Goal: Task Accomplishment & Management: Complete application form

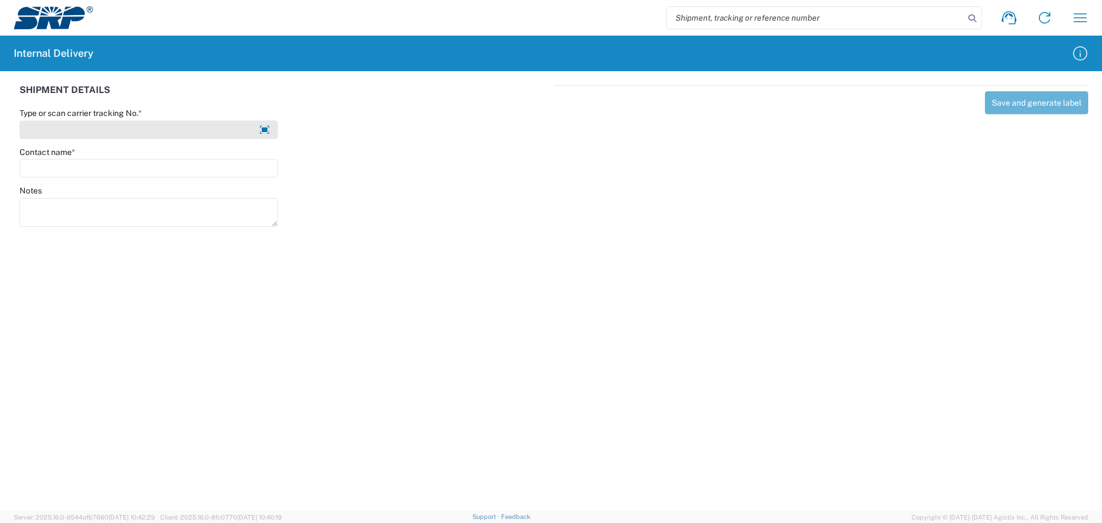
click at [64, 128] on input "Type or scan carrier tracking No. *" at bounding box center [149, 130] width 258 height 18
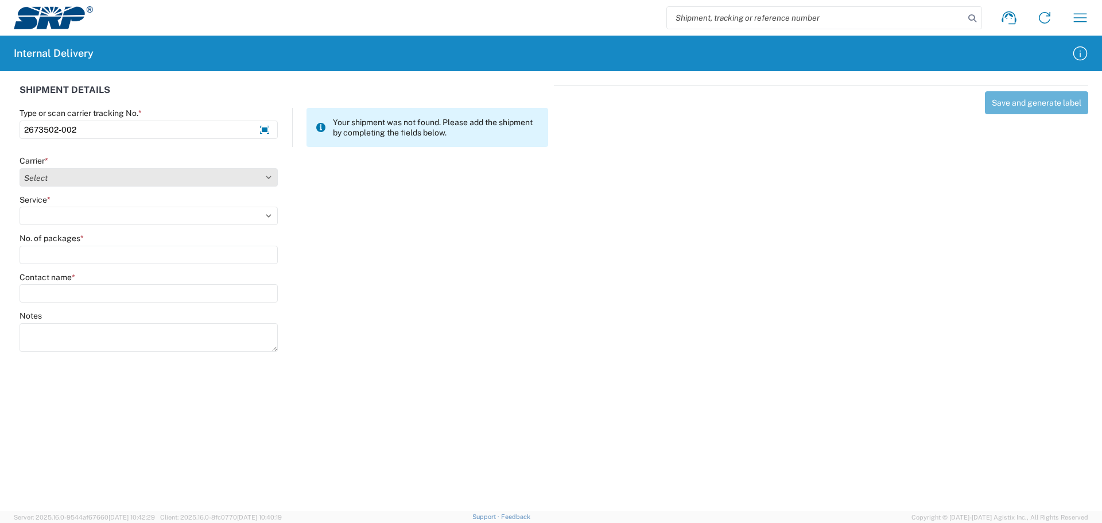
type input "2673502-002"
click at [90, 174] on select "Select Amazon Logistics ATI Trucking BC Dimerco Logistics Empire Southwest FedE…" at bounding box center [149, 177] width 258 height 18
select select "18714"
click at [20, 168] on select "Select Amazon Logistics ATI Trucking BC Dimerco Logistics Empire Southwest FedE…" at bounding box center [149, 177] width 258 height 18
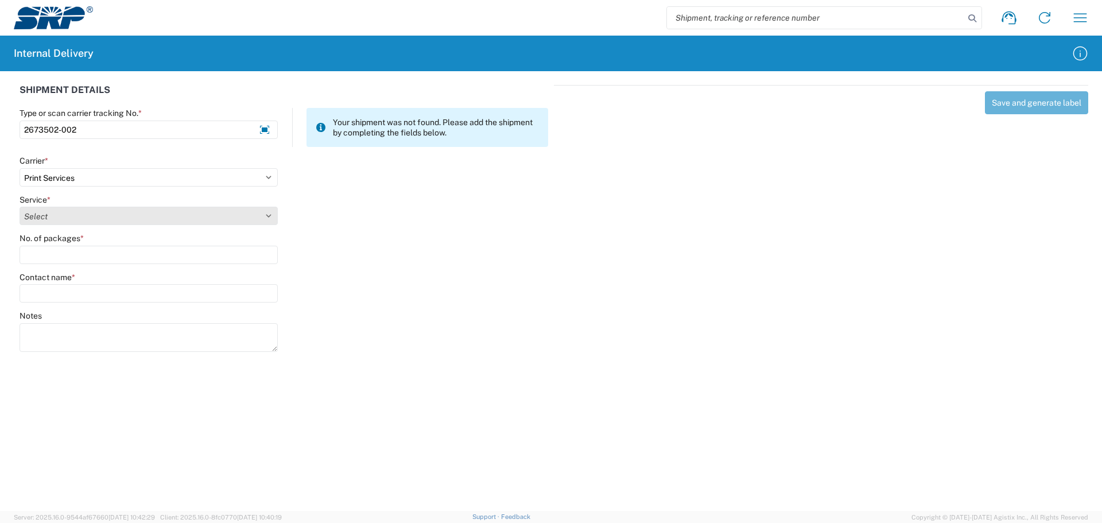
click at [93, 213] on select "Select Ground Inter-office" at bounding box center [149, 216] width 258 height 18
select select "35764"
click at [20, 207] on select "Select Ground Inter-office" at bounding box center [149, 216] width 258 height 18
click at [88, 253] on input "No. of packages *" at bounding box center [149, 255] width 258 height 18
type input "1"
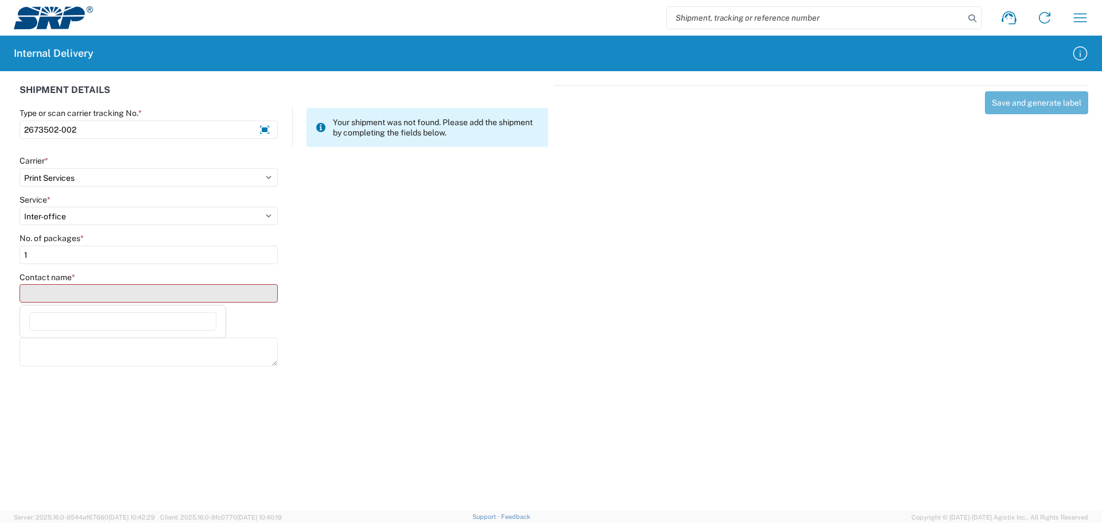
click at [98, 290] on input "Contact name *" at bounding box center [149, 293] width 258 height 18
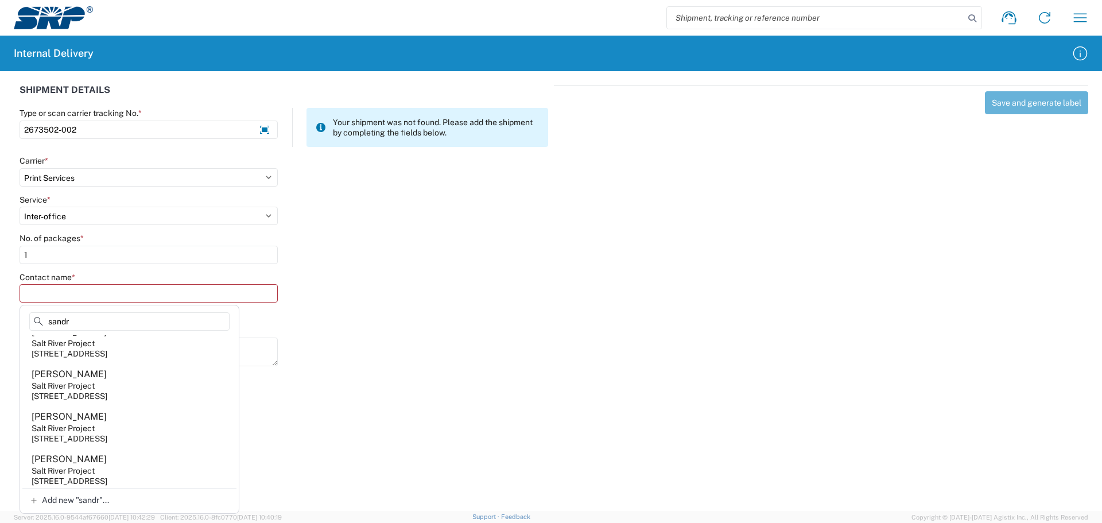
scroll to position [644, 0]
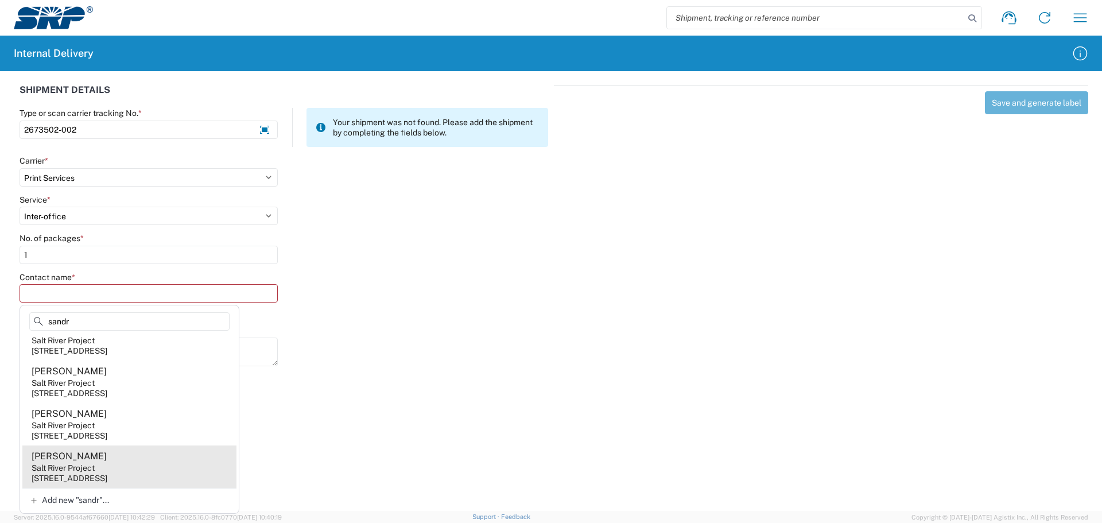
type input "sandr"
click at [115, 468] on agx-address-suggestion-item "[PERSON_NAME] Salt River Project [STREET_ADDRESS]" at bounding box center [129, 466] width 214 height 42
type input "[PERSON_NAME]"
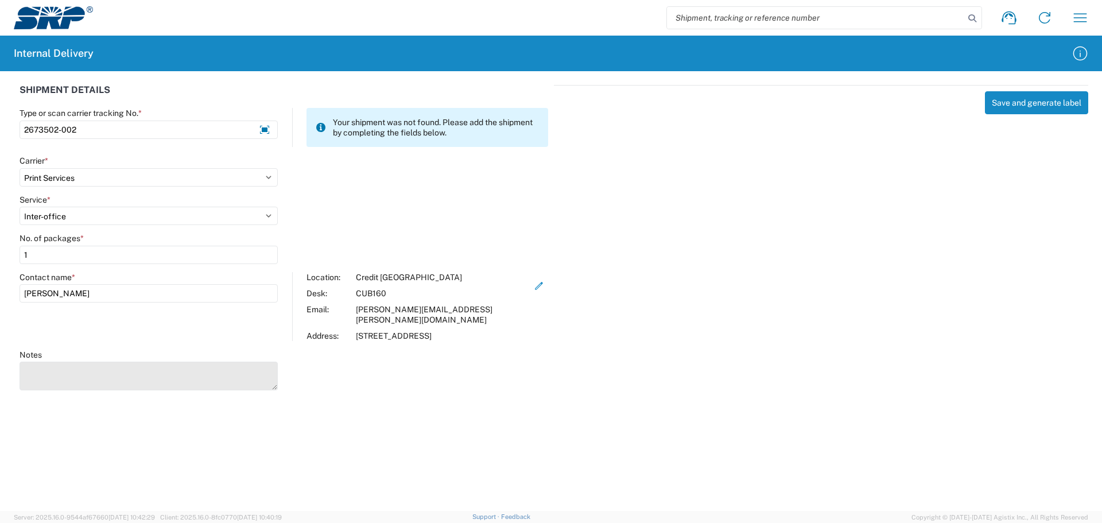
click at [115, 364] on textarea "Notes" at bounding box center [149, 376] width 258 height 29
paste textarea "[PERSON_NAME] CUB160"
type textarea "[PERSON_NAME] CUB160"
click at [1043, 102] on button "Save and generate label" at bounding box center [1036, 102] width 103 height 23
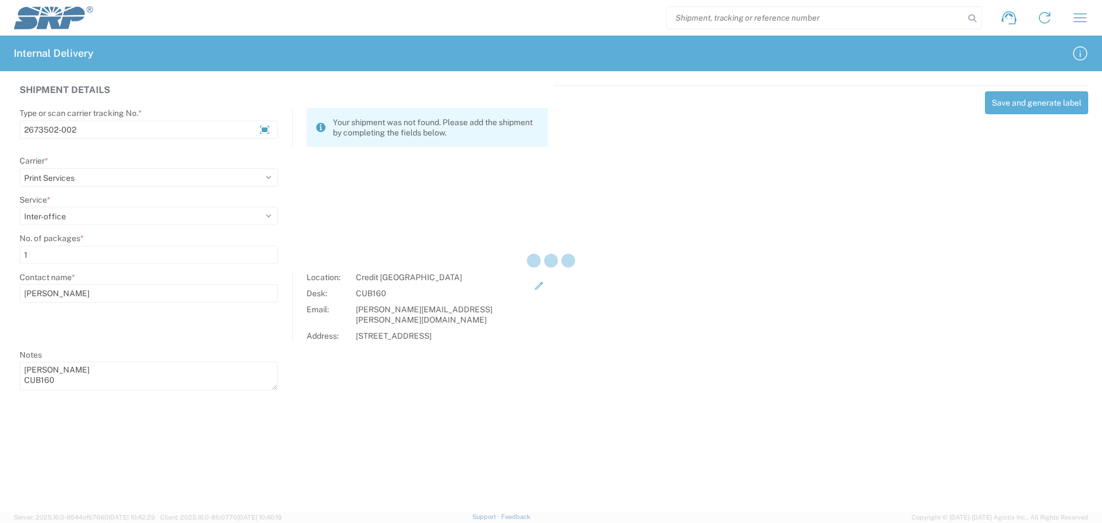
select select
